Goal: Task Accomplishment & Management: Manage account settings

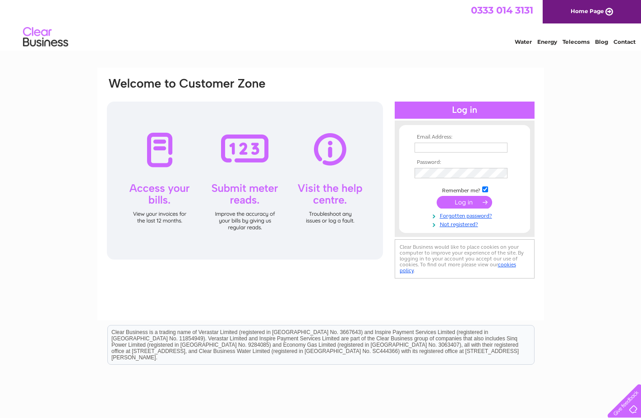
type input "[PERSON_NAME][EMAIL_ADDRESS][DOMAIN_NAME]"
click at [467, 198] on input "submit" at bounding box center [464, 202] width 55 height 13
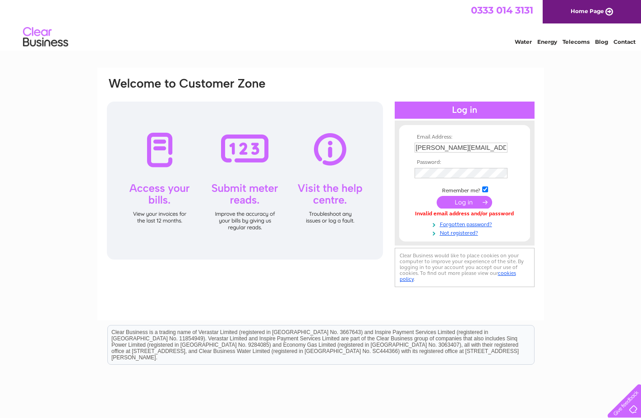
click at [364, 291] on div "Email Address: alvis.bp@me.com Password:" at bounding box center [320, 194] width 447 height 253
click at [463, 201] on input "submit" at bounding box center [464, 202] width 55 height 13
click at [464, 202] on input "submit" at bounding box center [464, 203] width 55 height 13
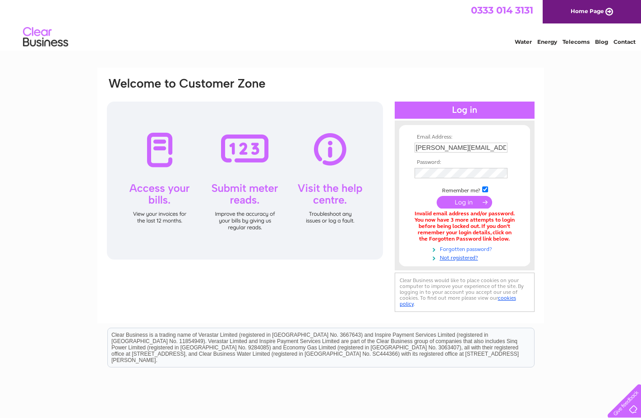
click at [468, 248] on link "Forgotten password?" at bounding box center [466, 248] width 102 height 9
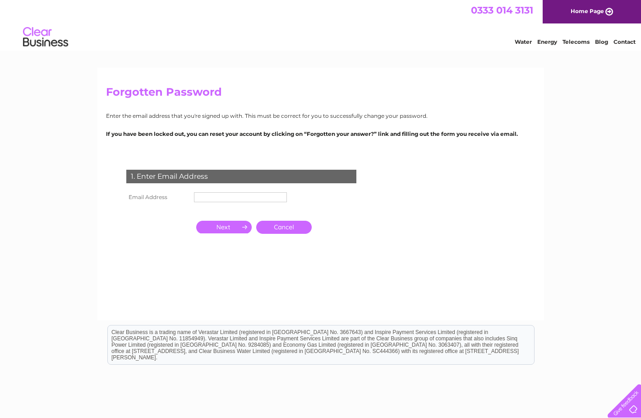
click at [230, 197] on input "text" at bounding box center [240, 197] width 93 height 10
type input "[PERSON_NAME][EMAIL_ADDRESS][DOMAIN_NAME]"
click at [227, 226] on input "button" at bounding box center [223, 227] width 55 height 13
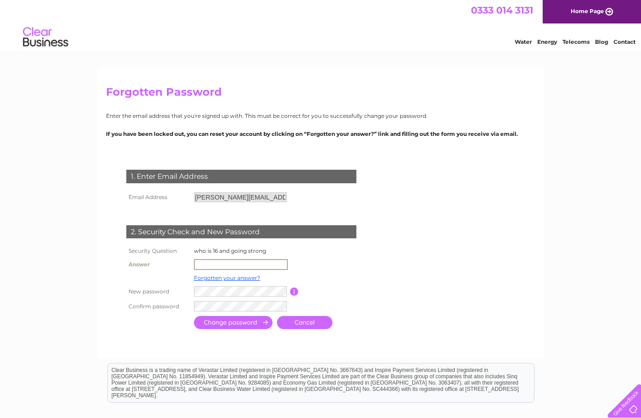
click at [242, 263] on input "text" at bounding box center [241, 264] width 94 height 11
type input "poppy"
click at [237, 320] on input "submit" at bounding box center [233, 322] width 78 height 13
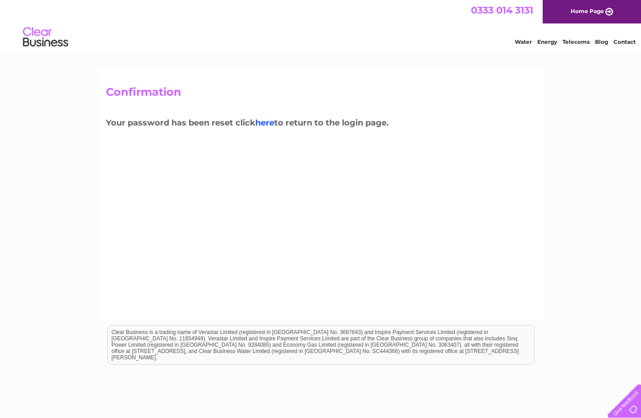
click at [267, 123] on link "here" at bounding box center [264, 123] width 19 height 10
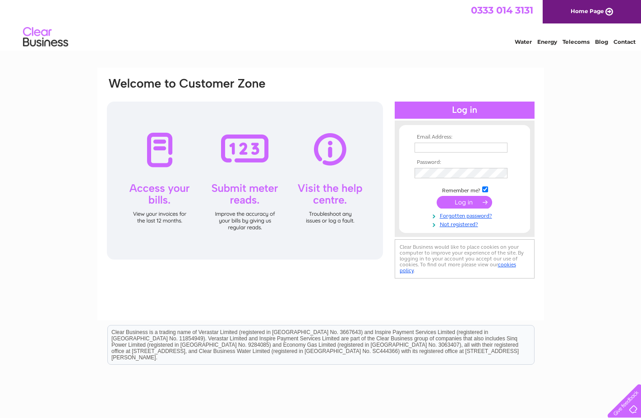
type input "[PERSON_NAME][EMAIL_ADDRESS][DOMAIN_NAME]"
click at [464, 204] on input "submit" at bounding box center [464, 202] width 55 height 13
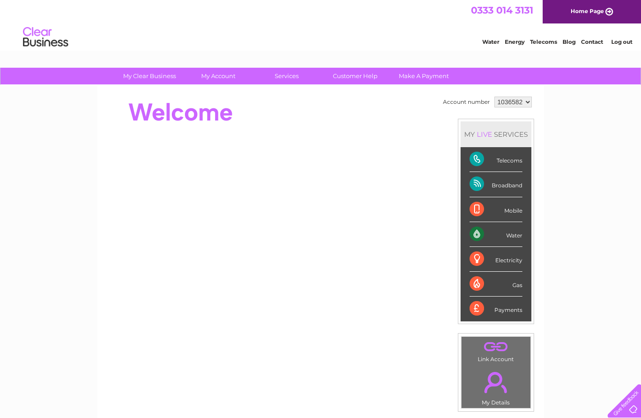
click at [477, 159] on div "Telecoms" at bounding box center [496, 159] width 53 height 25
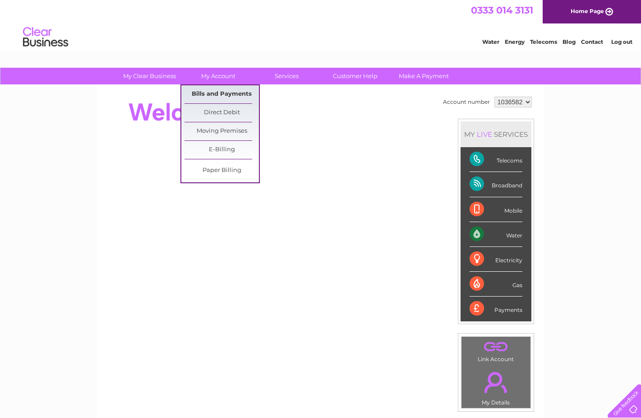
click at [222, 93] on link "Bills and Payments" at bounding box center [221, 94] width 74 height 18
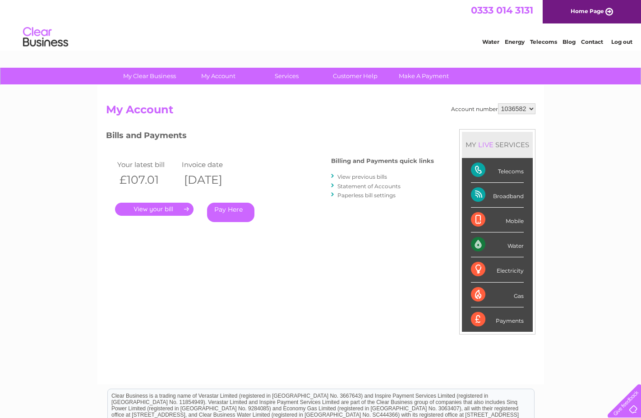
click at [138, 207] on link "." at bounding box center [154, 209] width 78 height 13
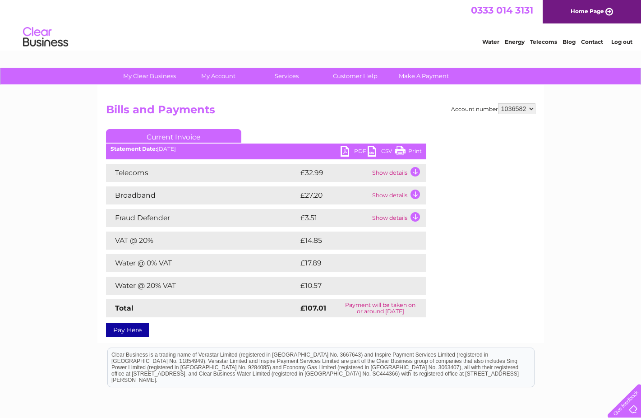
click at [345, 151] on link "PDF" at bounding box center [354, 152] width 27 height 13
